Goal: Check status: Check status

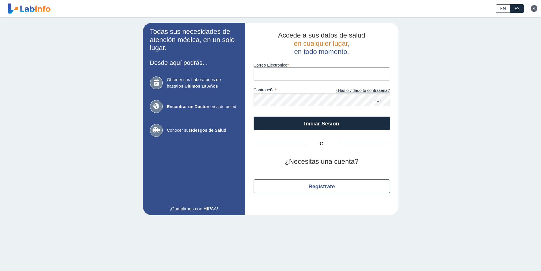
click at [338, 67] on label "Correo Electronico" at bounding box center [322, 65] width 136 height 5
click at [338, 67] on input "Correo Electronico" at bounding box center [322, 73] width 136 height 13
type input "[EMAIL_ADDRESS][DOMAIN_NAME]"
click at [254, 116] on button "Iniciar Sesión" at bounding box center [322, 123] width 136 height 14
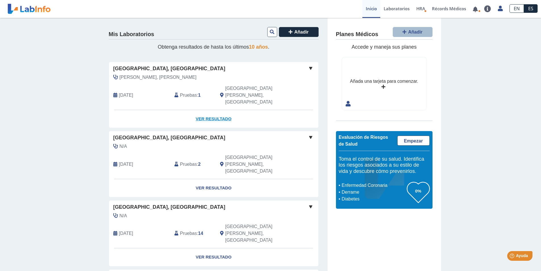
click at [203, 110] on link "Ver Resultado" at bounding box center [213, 119] width 209 height 18
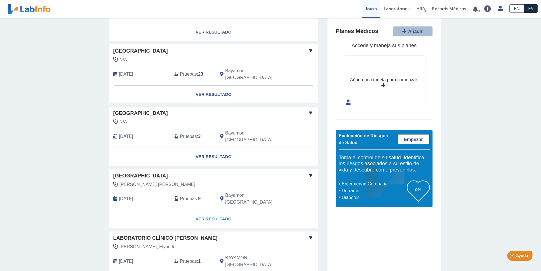
scroll to position [306, 0]
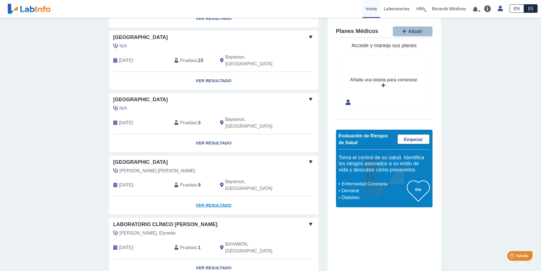
click at [223, 196] on link "Ver Resultado" at bounding box center [213, 205] width 209 height 18
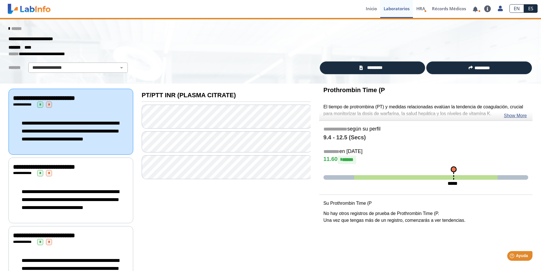
click at [210, 129] on div at bounding box center [226, 142] width 169 height 74
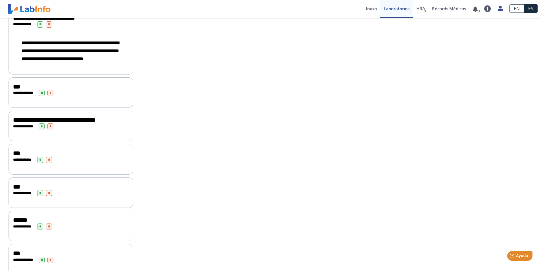
scroll to position [227, 0]
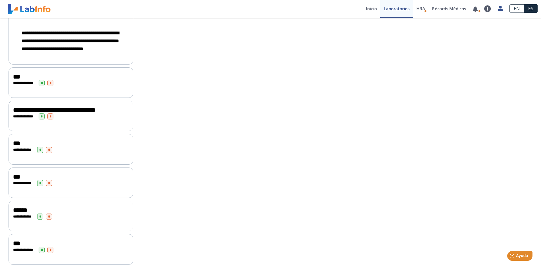
click at [22, 113] on span "**********" at bounding box center [54, 110] width 82 height 6
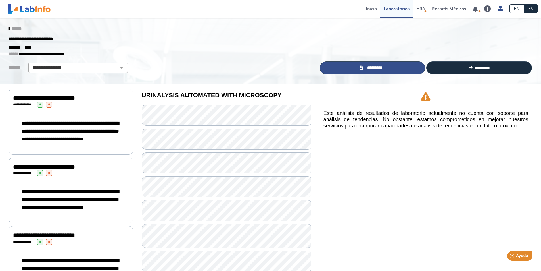
click at [411, 70] on link "*********" at bounding box center [373, 67] width 106 height 13
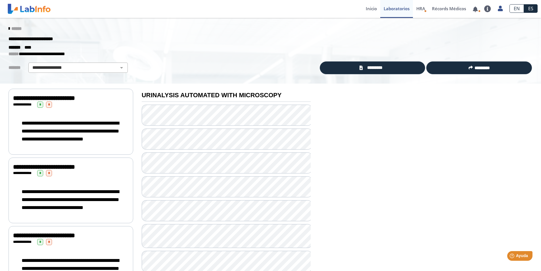
click at [9, 30] on icon at bounding box center [9, 28] width 1 height 5
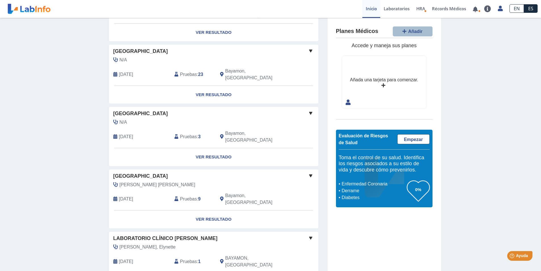
scroll to position [306, 0]
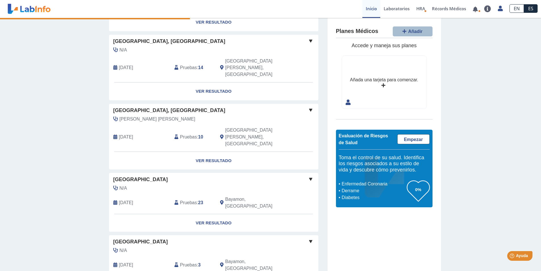
scroll to position [0, 0]
